Goal: Find contact information: Find contact information

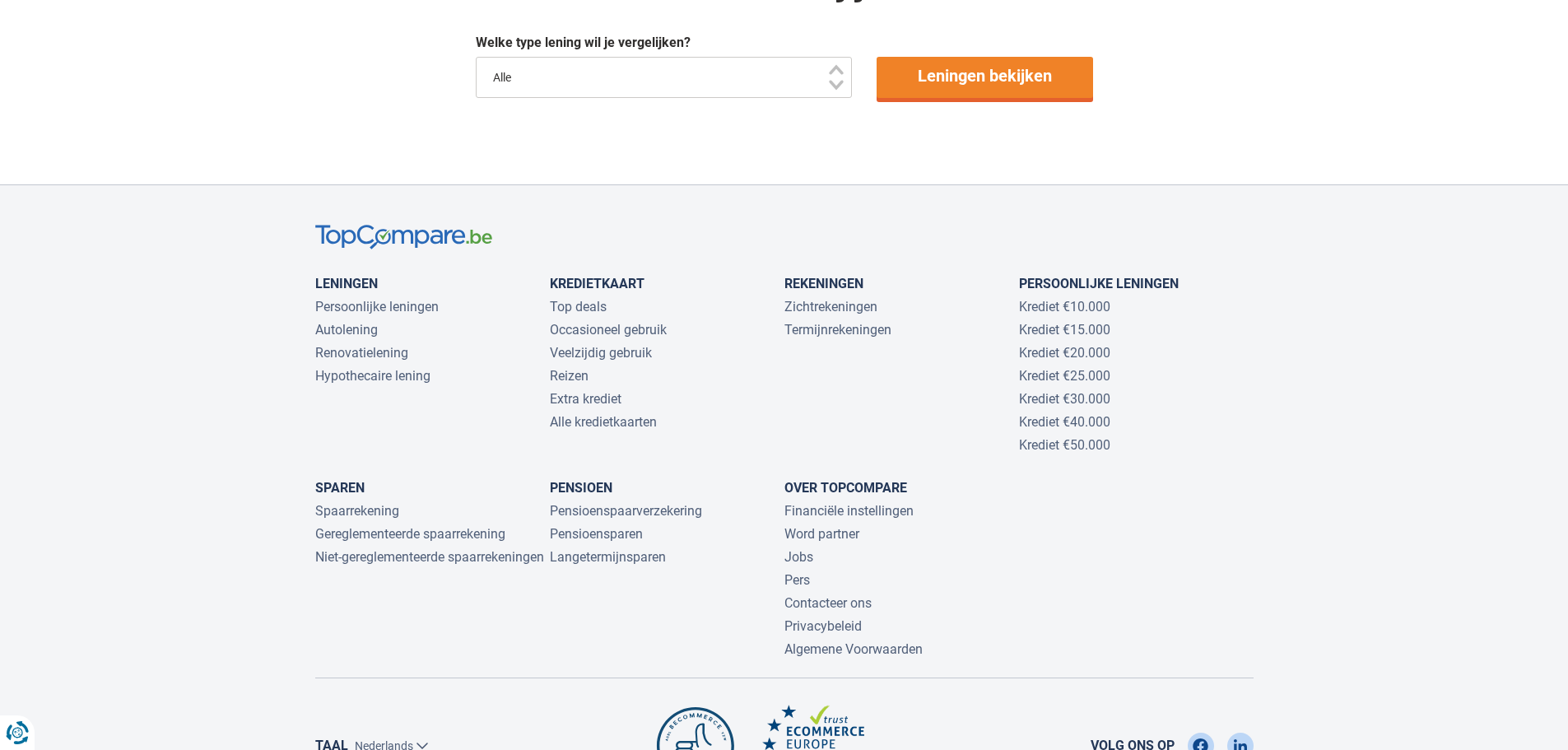
scroll to position [1343, 0]
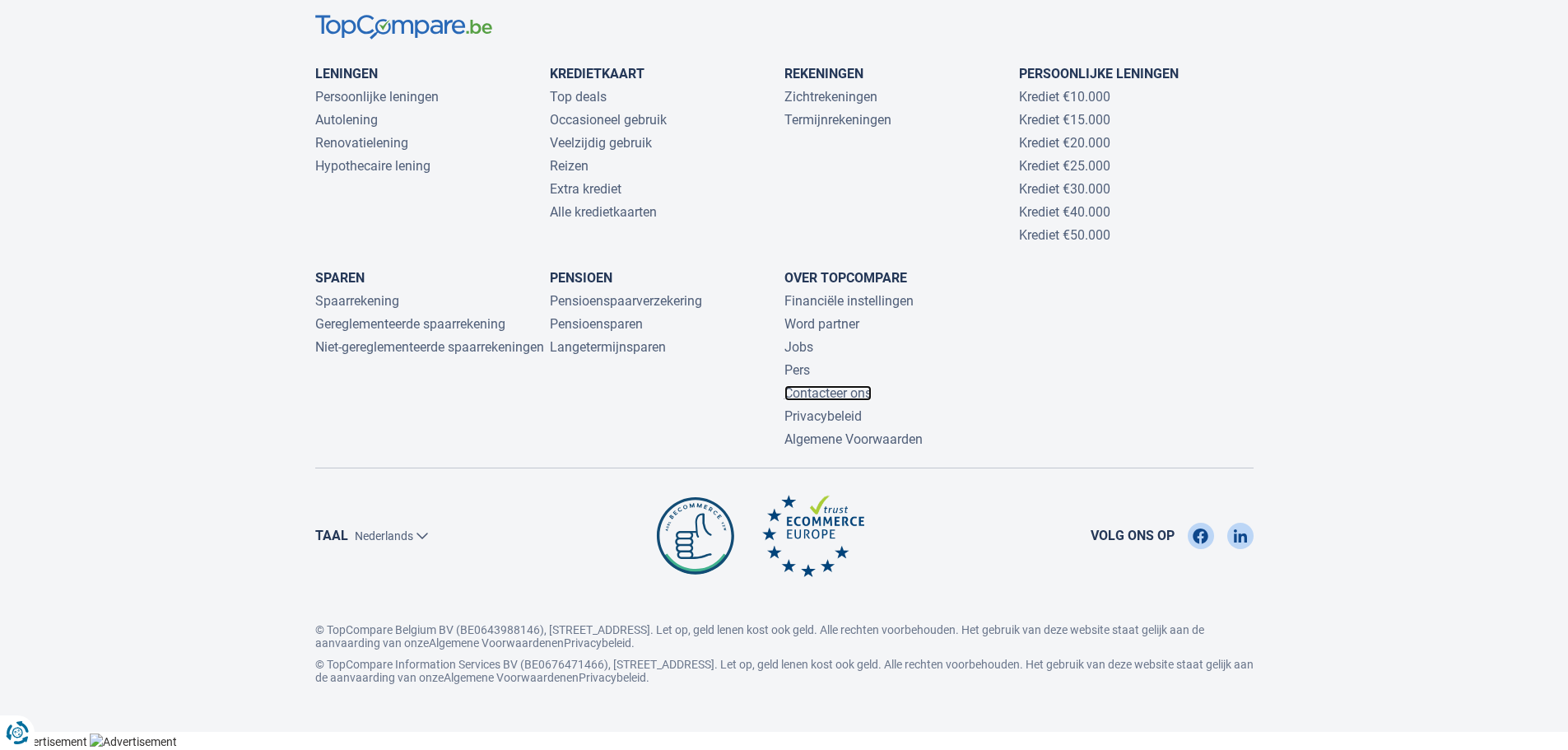
click at [806, 392] on link "Contacteer ons" at bounding box center [827, 392] width 87 height 16
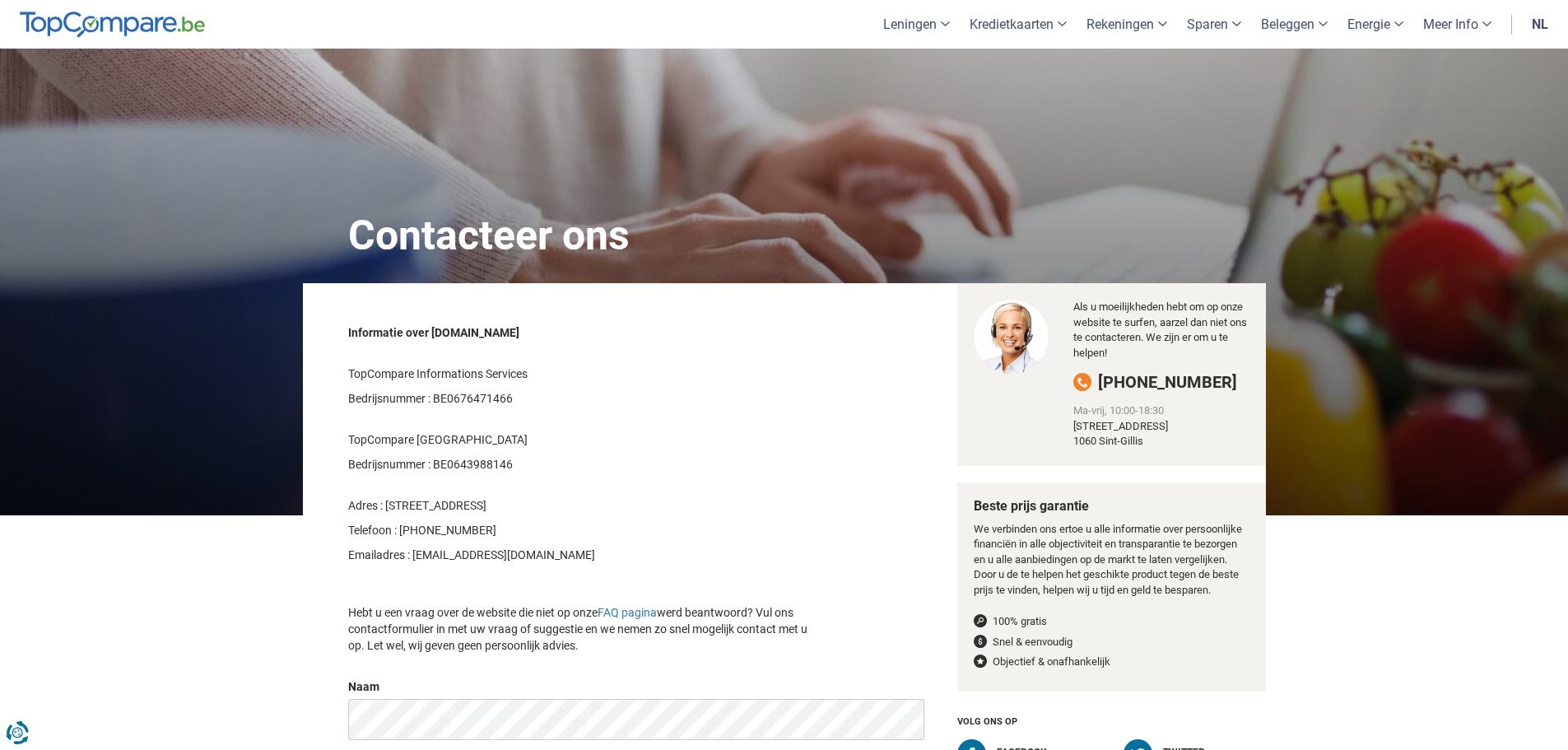
drag, startPoint x: 1089, startPoint y: 380, endPoint x: 1271, endPoint y: 380, distance: 182.0
click at [1271, 380] on div "Contacteer ons Informatie over TopCompare.be TopCompare Informations Services B…" at bounding box center [784, 668] width 1568 height 1240
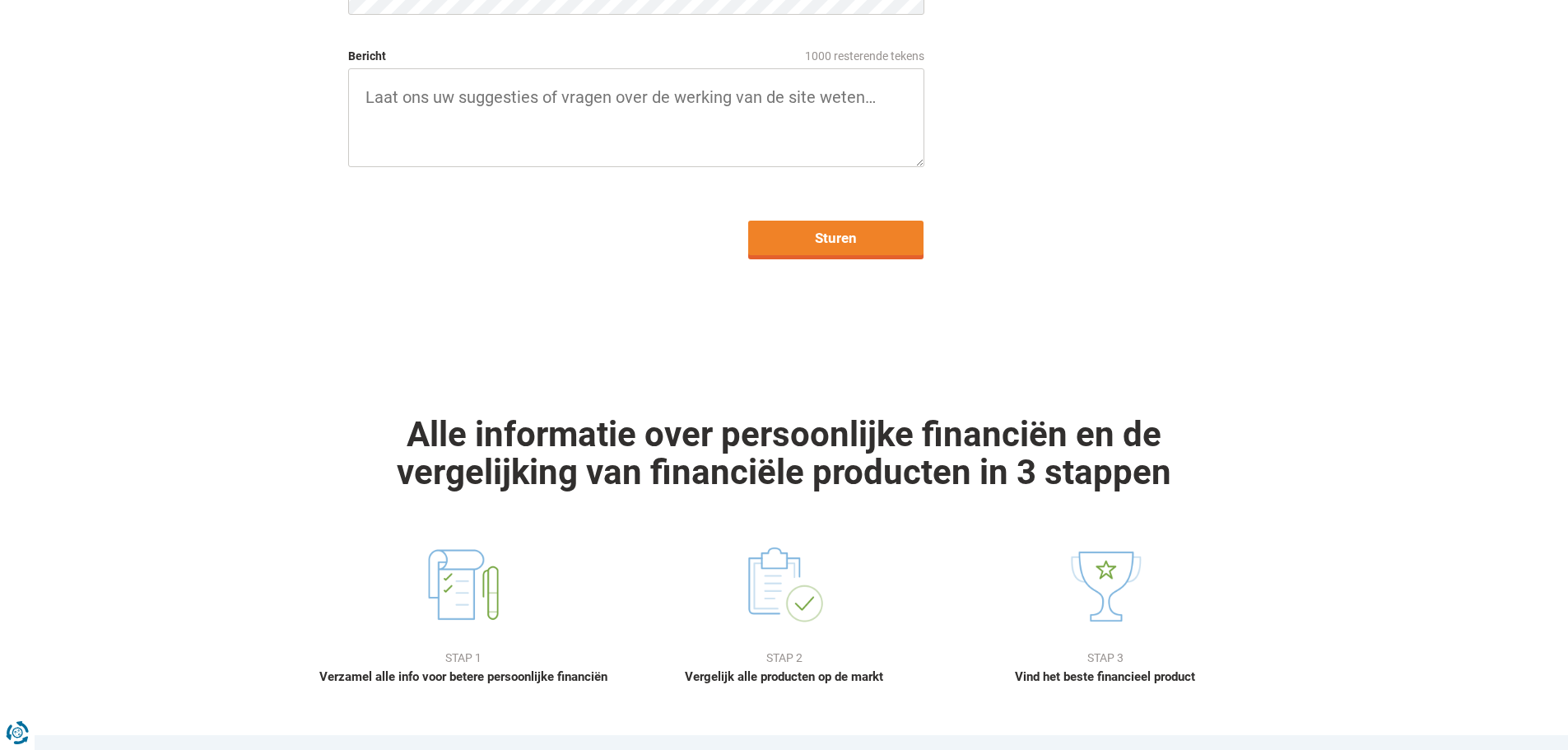
scroll to position [658, 0]
